Goal: Task Accomplishment & Management: Complete application form

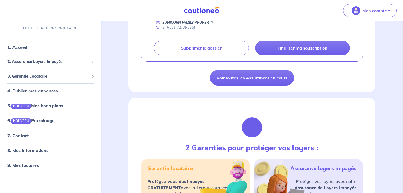
scroll to position [148, 0]
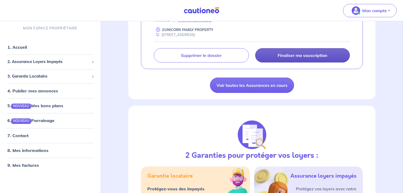
click at [291, 53] on p "Finaliser ma souscription" at bounding box center [303, 55] width 50 height 5
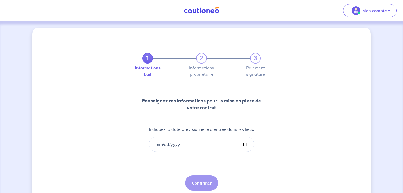
scroll to position [19, 0]
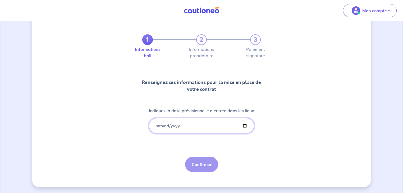
click at [188, 124] on input "Indiquez la date prévisionnelle d'entrée dans les lieux" at bounding box center [201, 125] width 105 height 15
click at [161, 126] on input "Indiquez la date prévisionnelle d'entrée dans les lieux" at bounding box center [201, 125] width 105 height 15
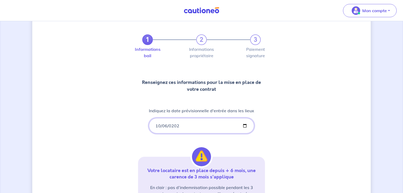
type input "[DATE]"
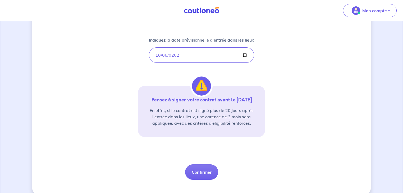
scroll to position [97, 0]
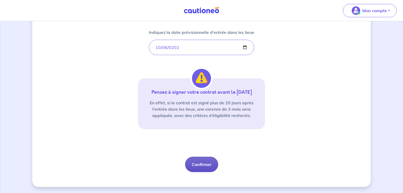
click at [205, 165] on button "Confirmer" at bounding box center [201, 164] width 33 height 15
select select "FR"
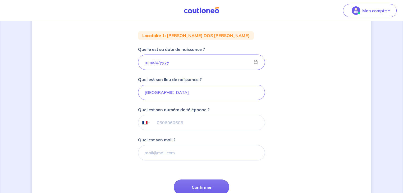
scroll to position [106, 0]
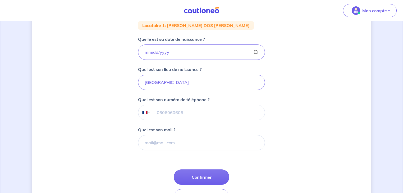
drag, startPoint x: 186, startPoint y: 112, endPoint x: 190, endPoint y: 118, distance: 7.4
click at [185, 112] on input "tel" at bounding box center [208, 112] width 114 height 15
click at [165, 111] on input "tel" at bounding box center [208, 112] width 114 height 15
paste input "0"
click at [168, 111] on input "tel" at bounding box center [208, 112] width 114 height 15
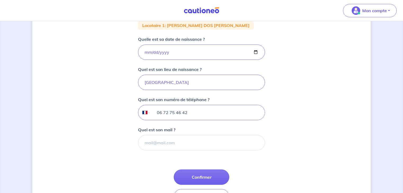
type input "06 72 75 46 42"
click at [170, 144] on input "Quel est son mail ?" at bounding box center [201, 142] width 127 height 15
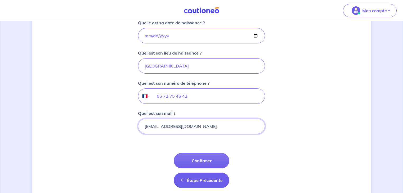
scroll to position [142, 0]
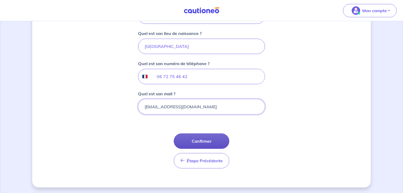
type input "[EMAIL_ADDRESS][DOMAIN_NAME]"
click at [212, 143] on button "Confirmer" at bounding box center [202, 140] width 56 height 15
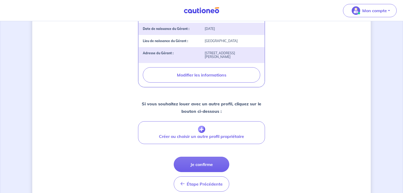
scroll to position [217, 0]
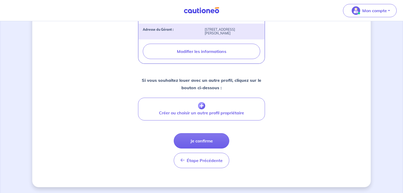
click at [214, 140] on button "Je confirme" at bounding box center [202, 140] width 56 height 15
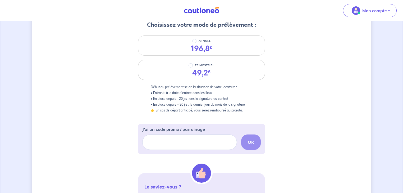
scroll to position [64, 0]
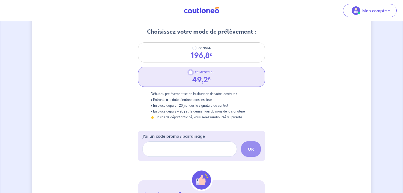
click at [192, 73] on input "TRIMESTRIEL" at bounding box center [191, 72] width 4 height 4
radio input "true"
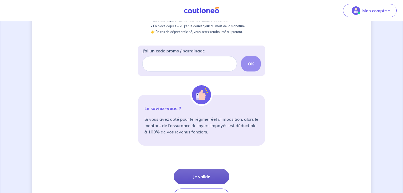
scroll to position [169, 0]
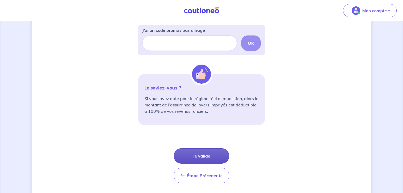
click at [210, 157] on button "Je valide" at bounding box center [202, 155] width 56 height 15
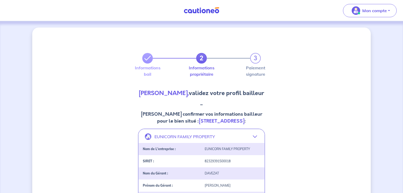
select select "FR"
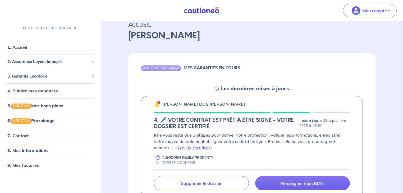
scroll to position [64, 0]
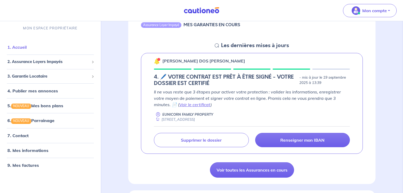
click at [23, 48] on link "1. Accueil" at bounding box center [16, 46] width 19 height 5
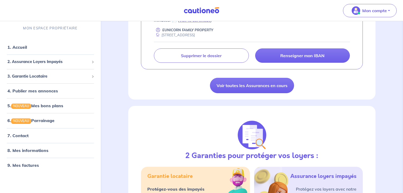
scroll to position [148, 0]
click at [43, 65] on div "2. Assurance Loyers Impayés" at bounding box center [50, 62] width 97 height 10
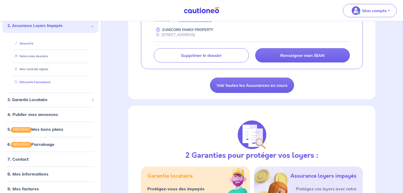
scroll to position [42, 0]
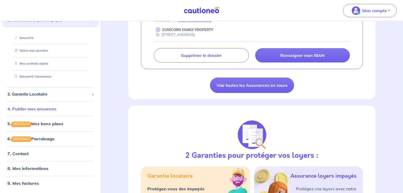
click at [47, 108] on link "4. Publier mes annonces" at bounding box center [31, 108] width 49 height 5
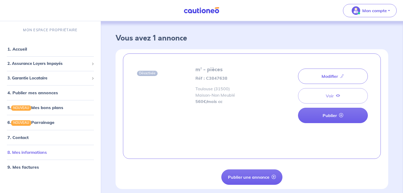
click at [42, 152] on link "8. Mes informations" at bounding box center [26, 152] width 39 height 5
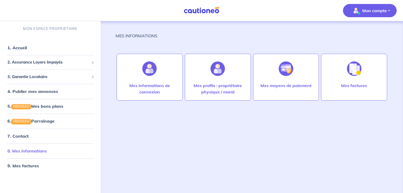
scroll to position [2, 0]
click at [34, 167] on link "9. Mes factures" at bounding box center [22, 164] width 31 height 5
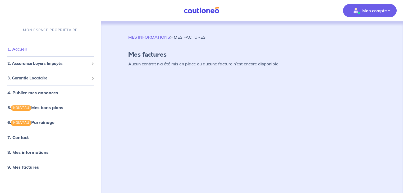
click at [23, 48] on link "1. Accueil" at bounding box center [16, 48] width 19 height 5
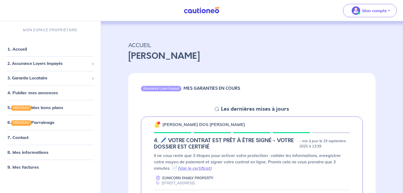
click at [207, 12] on img at bounding box center [202, 10] width 40 height 7
